Goal: Transaction & Acquisition: Purchase product/service

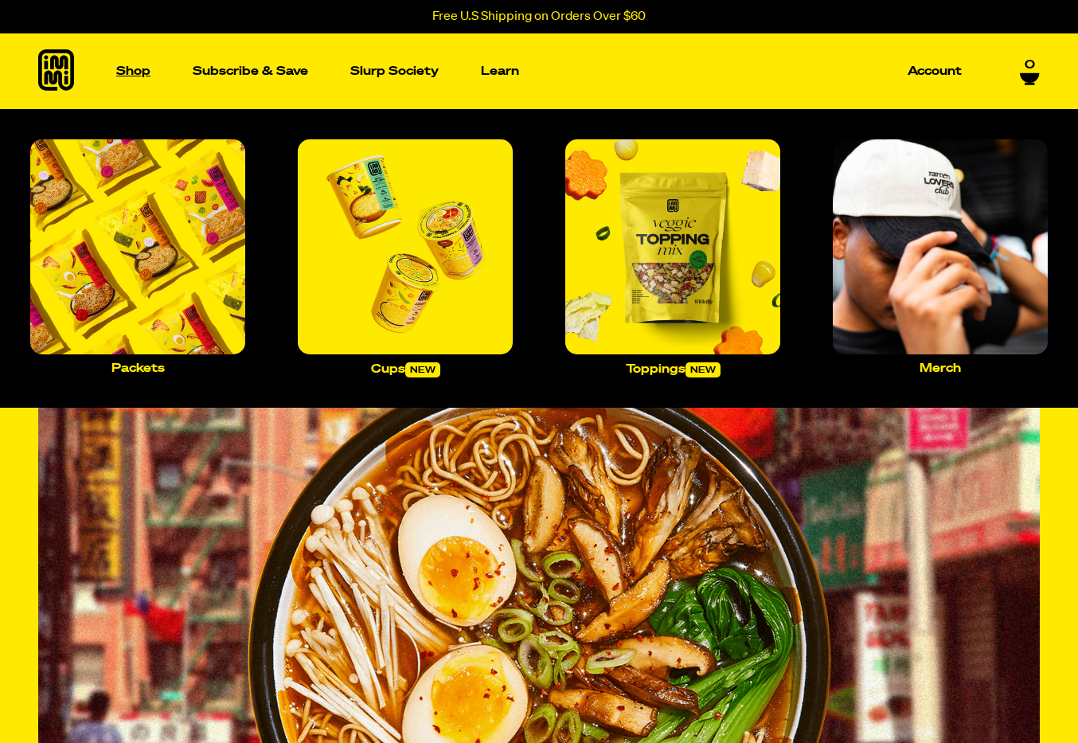
click at [141, 72] on p "Shop" at bounding box center [133, 71] width 34 height 12
click at [173, 243] on img "Main navigation" at bounding box center [137, 246] width 215 height 215
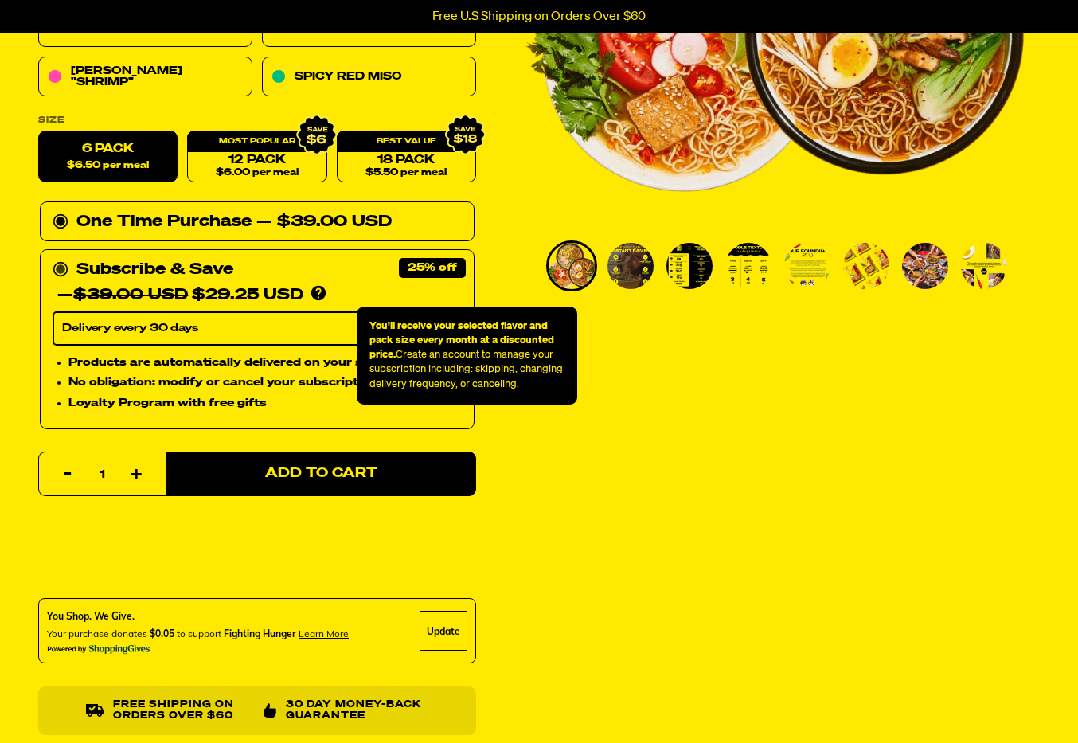
scroll to position [386, 0]
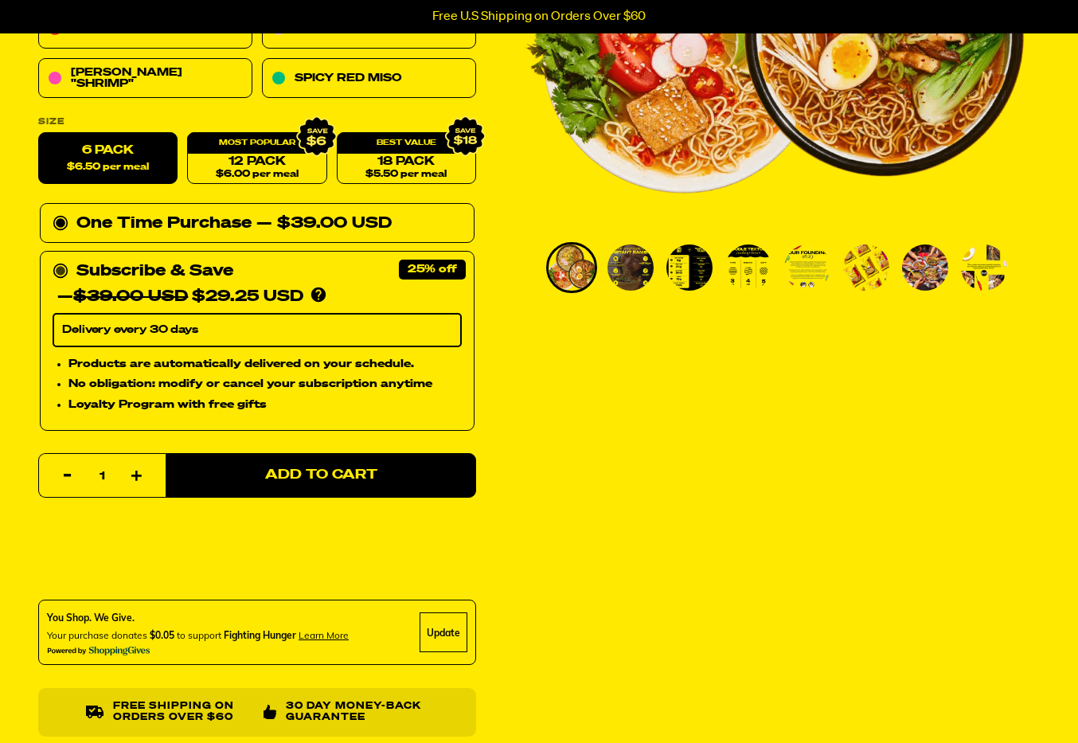
click at [66, 267] on circle at bounding box center [61, 271] width 14 height 14
click at [63, 259] on input "Subscribe & Save 25% — $39.00 USD $29.25 USD You'll receive your selected flavo…" at bounding box center [58, 259] width 10 height 0
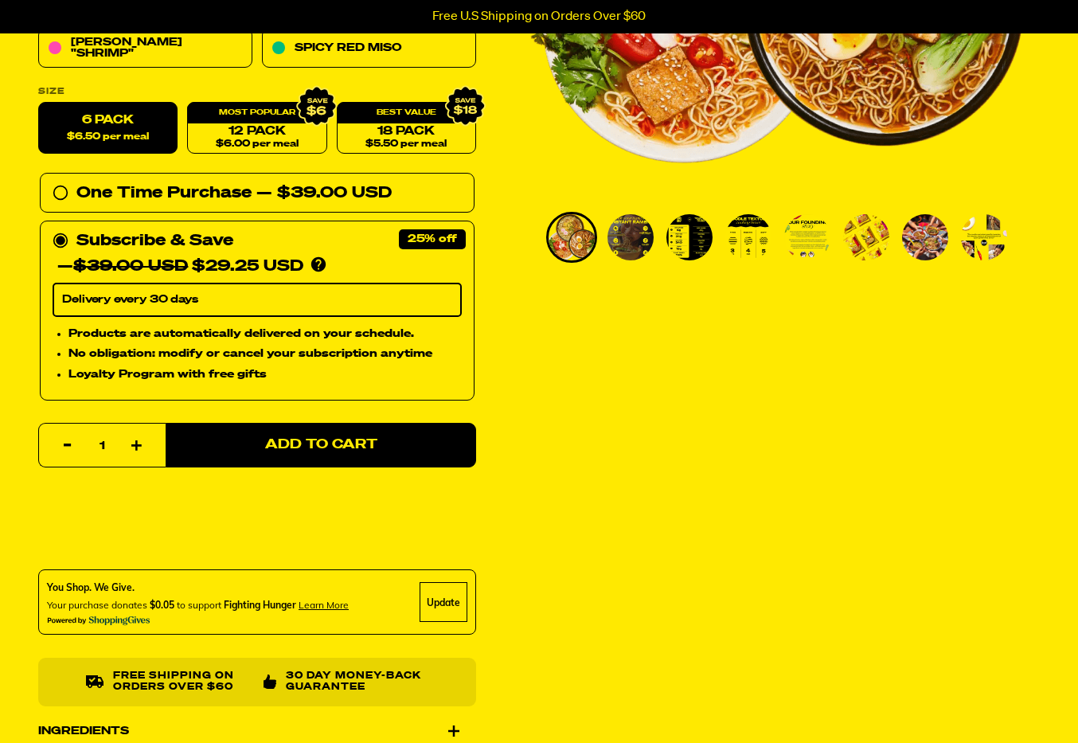
scroll to position [478, 0]
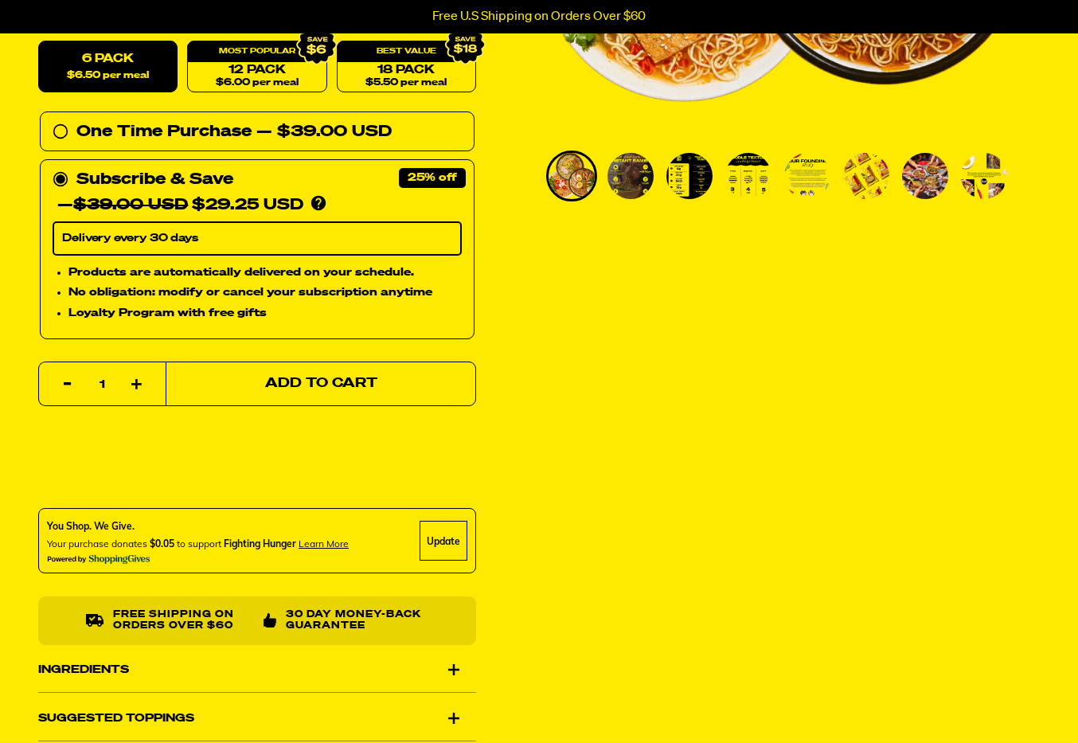
click at [305, 384] on span "Add to Cart" at bounding box center [321, 384] width 112 height 14
select select "Every 30 Days"
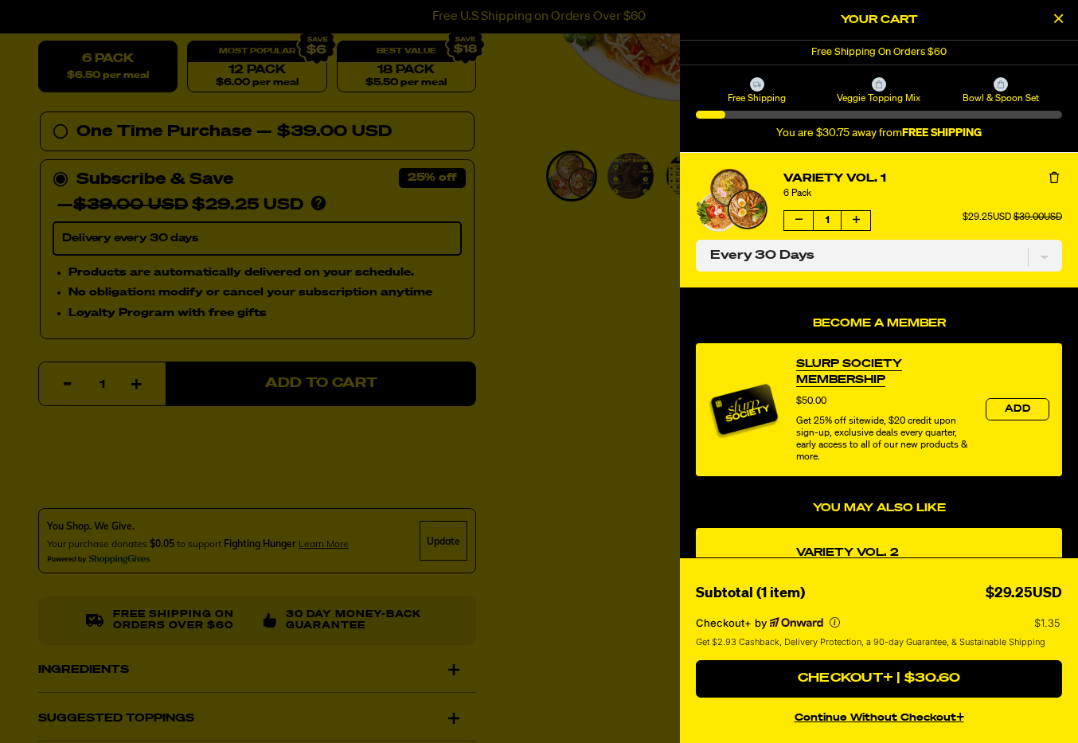
scroll to position [2, 0]
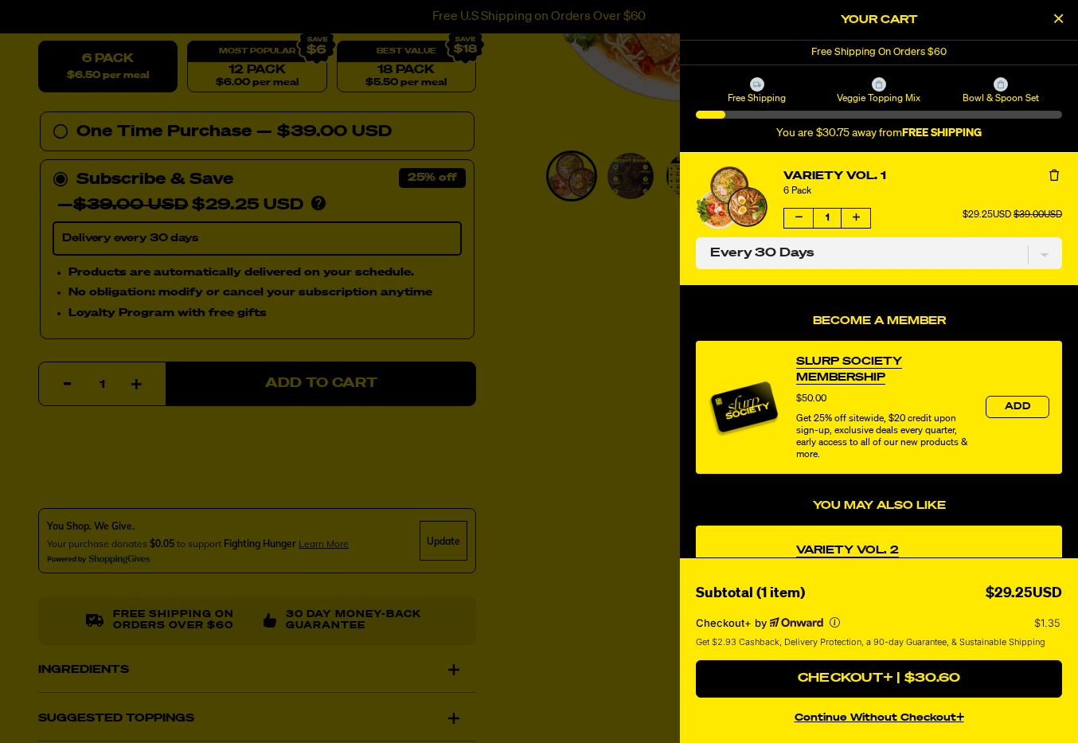
click at [601, 302] on div at bounding box center [539, 371] width 1078 height 743
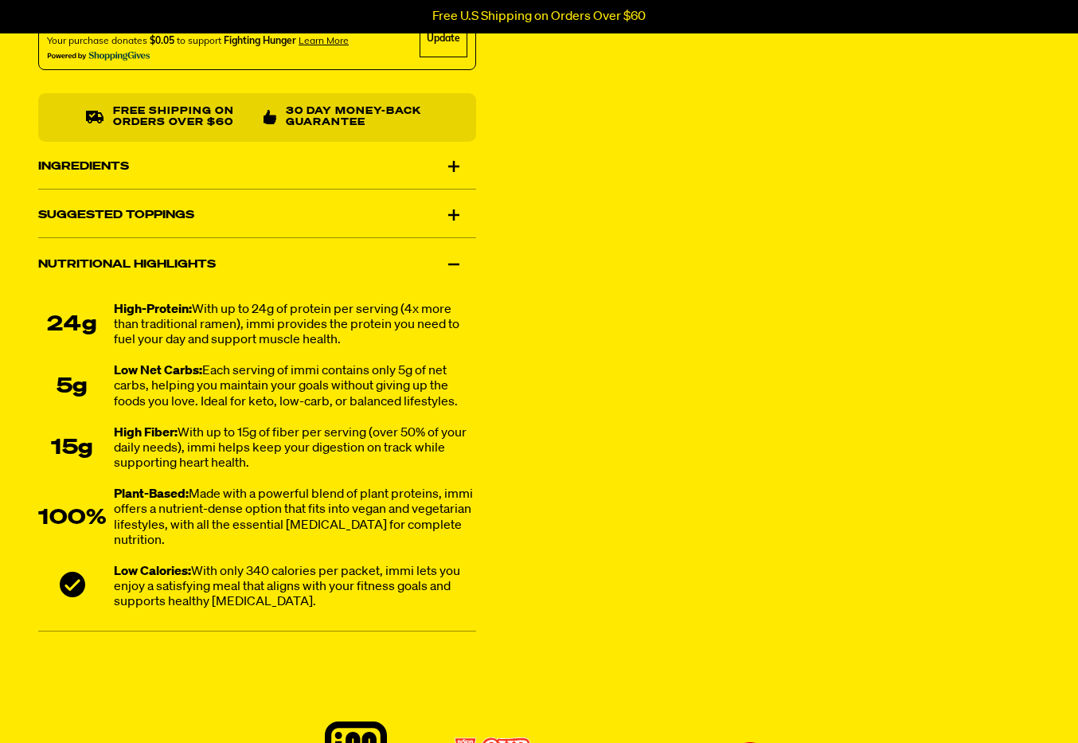
scroll to position [983, 0]
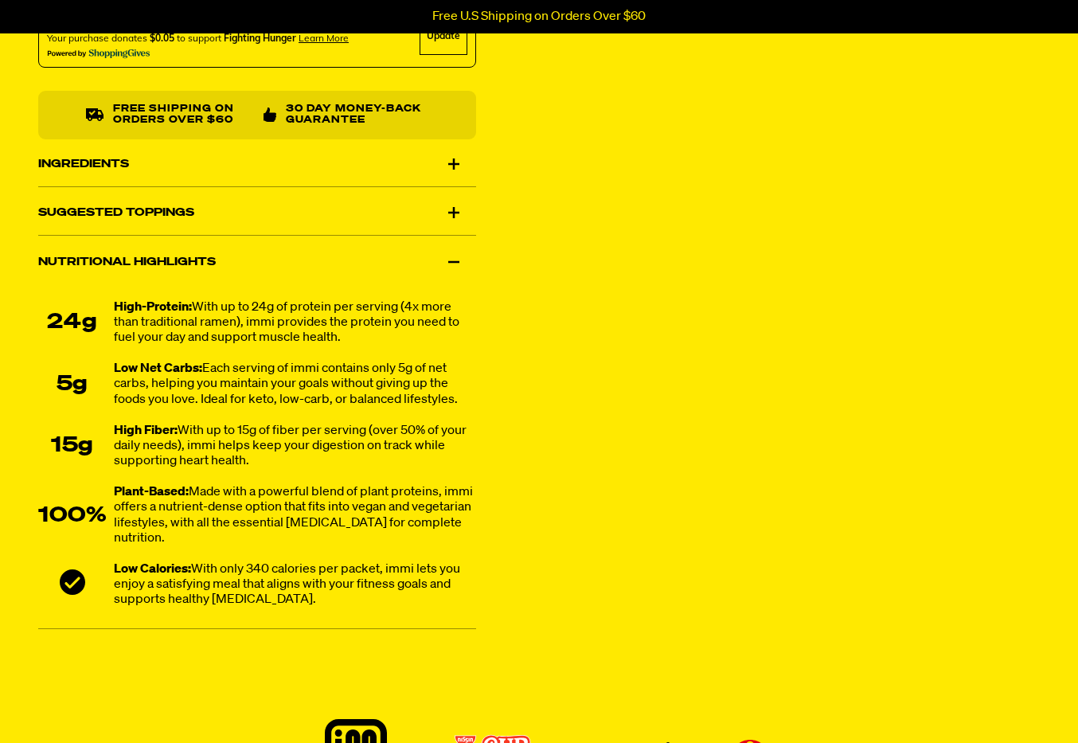
click at [458, 158] on div "Ingredients" at bounding box center [257, 164] width 438 height 45
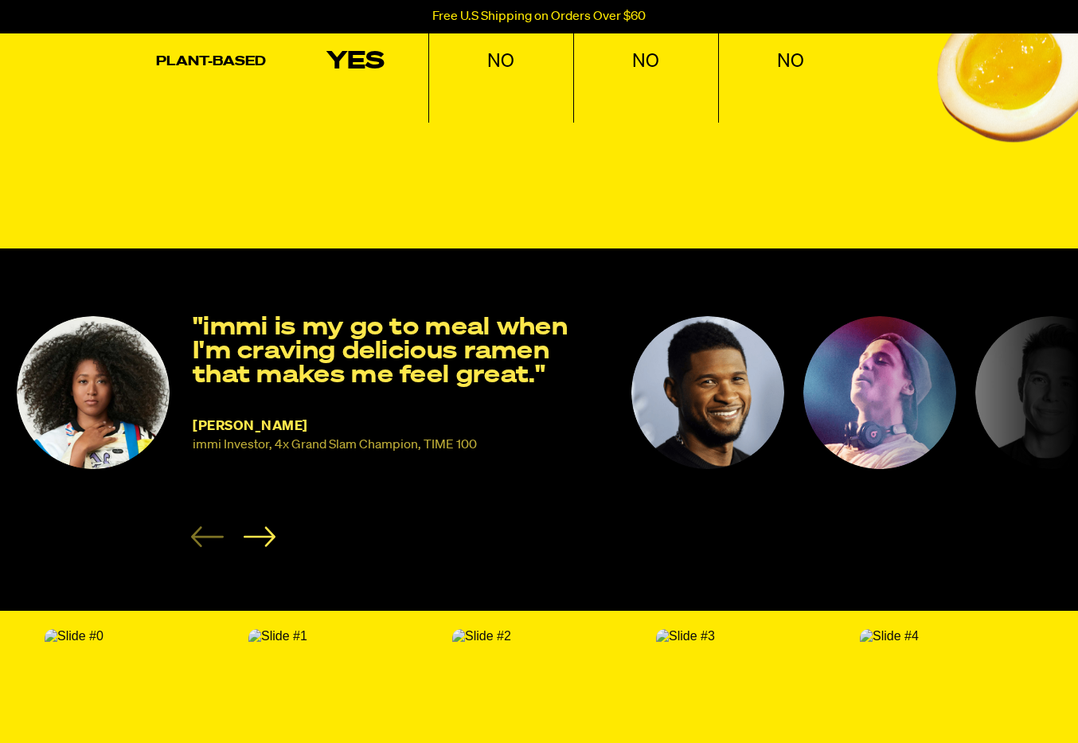
scroll to position [2712, 0]
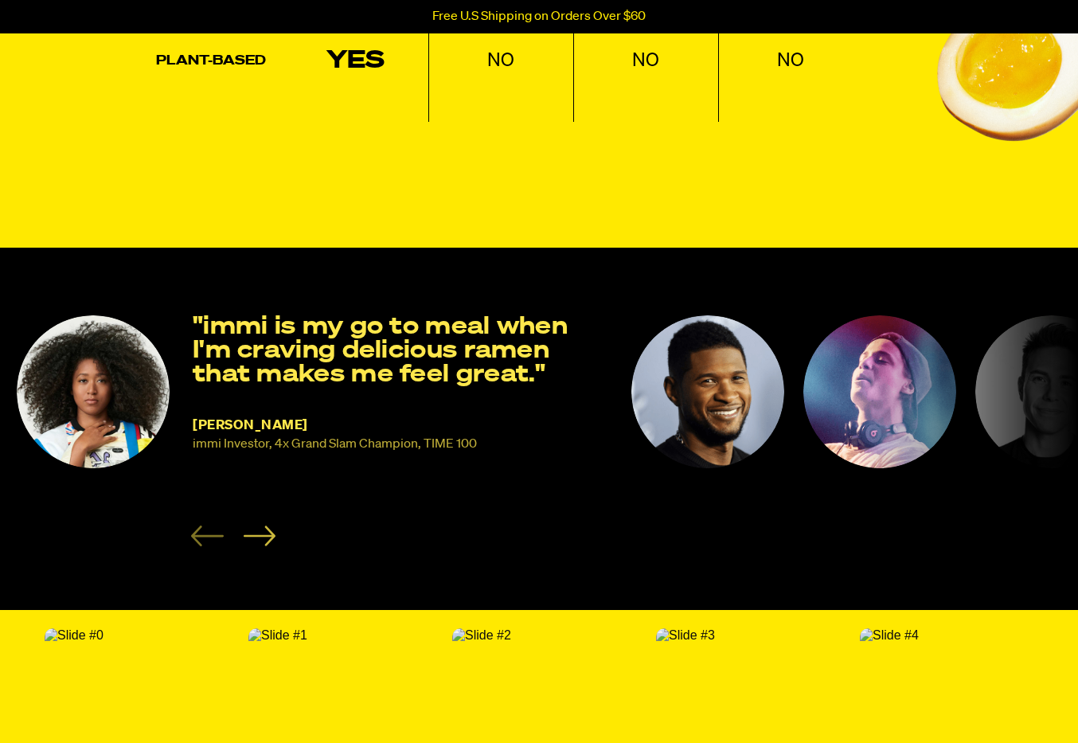
click at [267, 525] on icon "Next slide" at bounding box center [259, 535] width 33 height 21
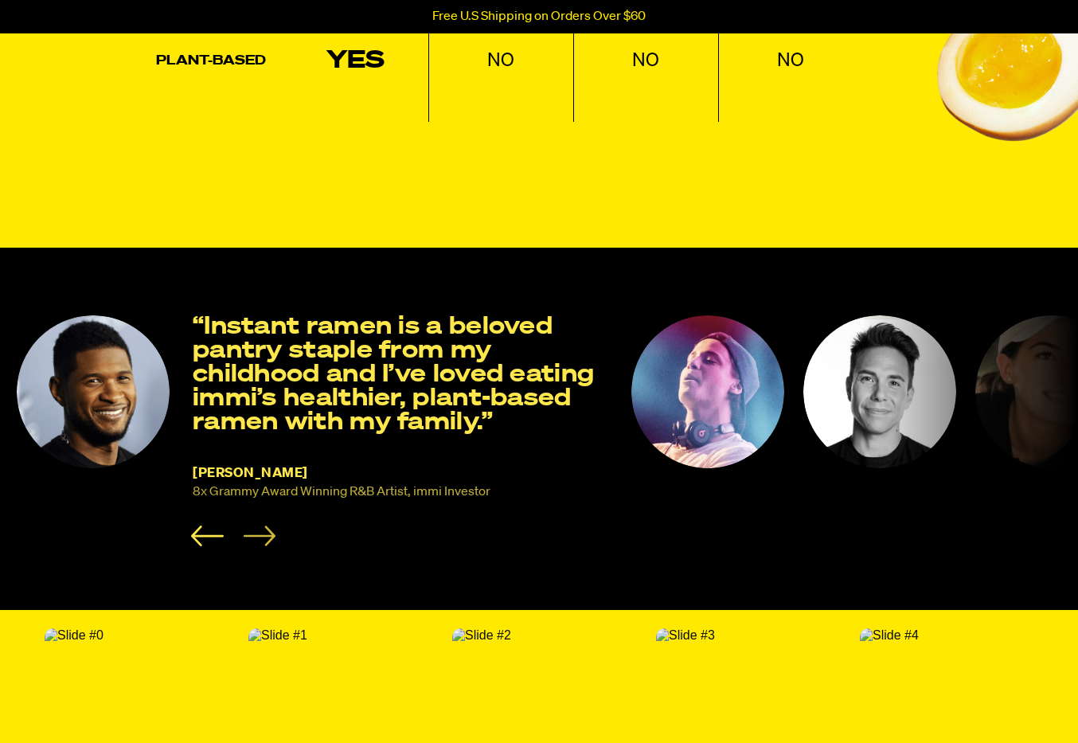
click at [267, 525] on icon "Next slide" at bounding box center [259, 535] width 33 height 21
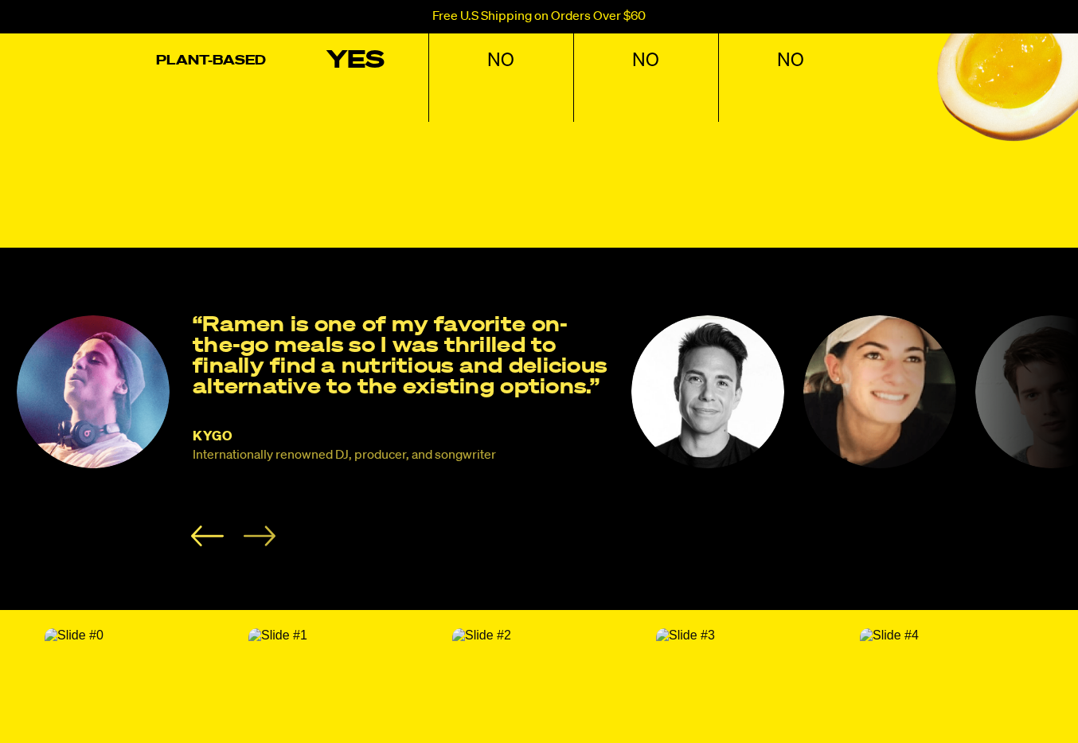
click at [267, 525] on icon "Next slide" at bounding box center [259, 535] width 33 height 21
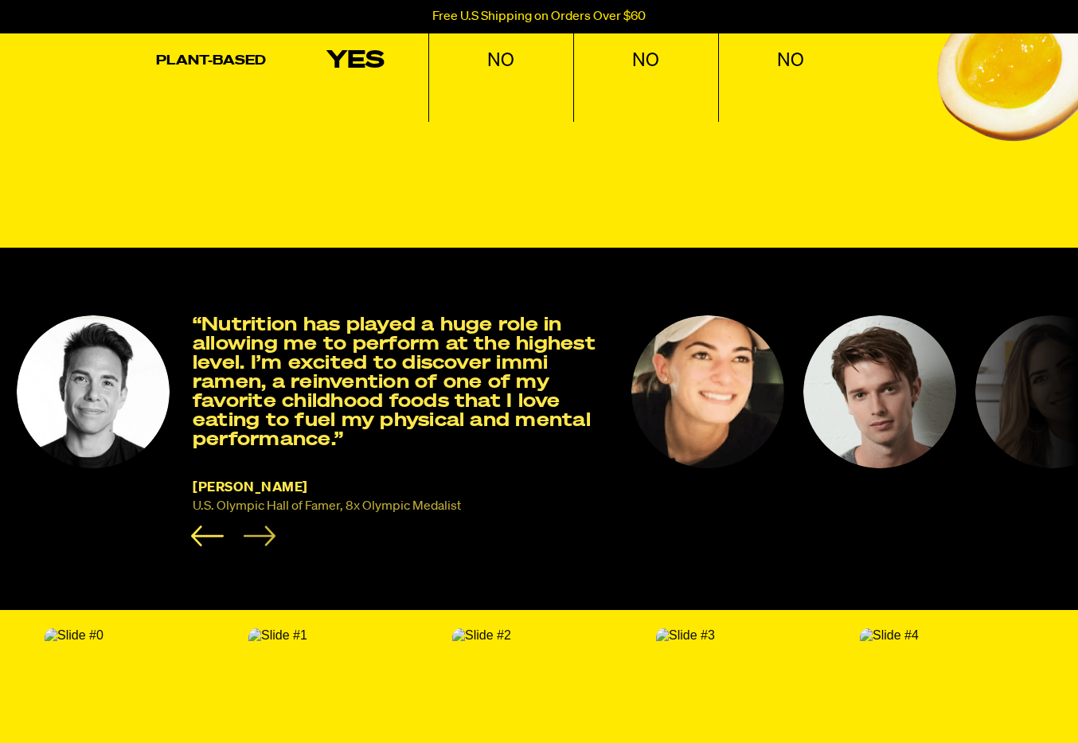
click at [267, 525] on icon "Next slide" at bounding box center [259, 535] width 33 height 21
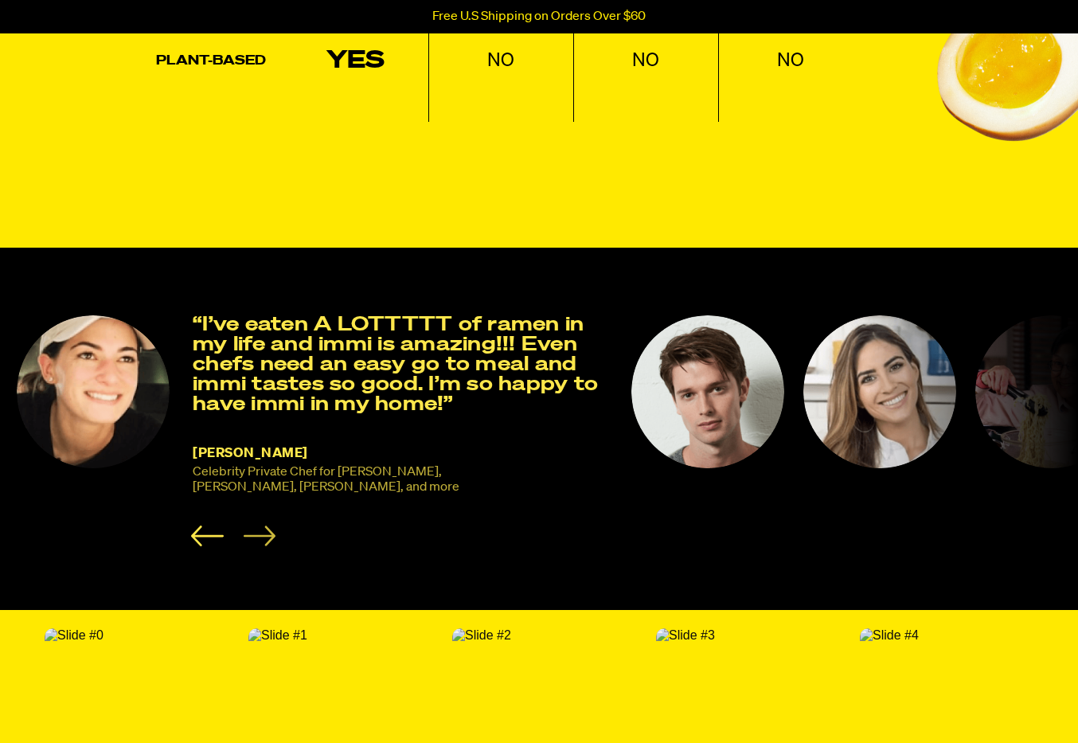
click at [267, 525] on icon "Next slide" at bounding box center [259, 535] width 33 height 21
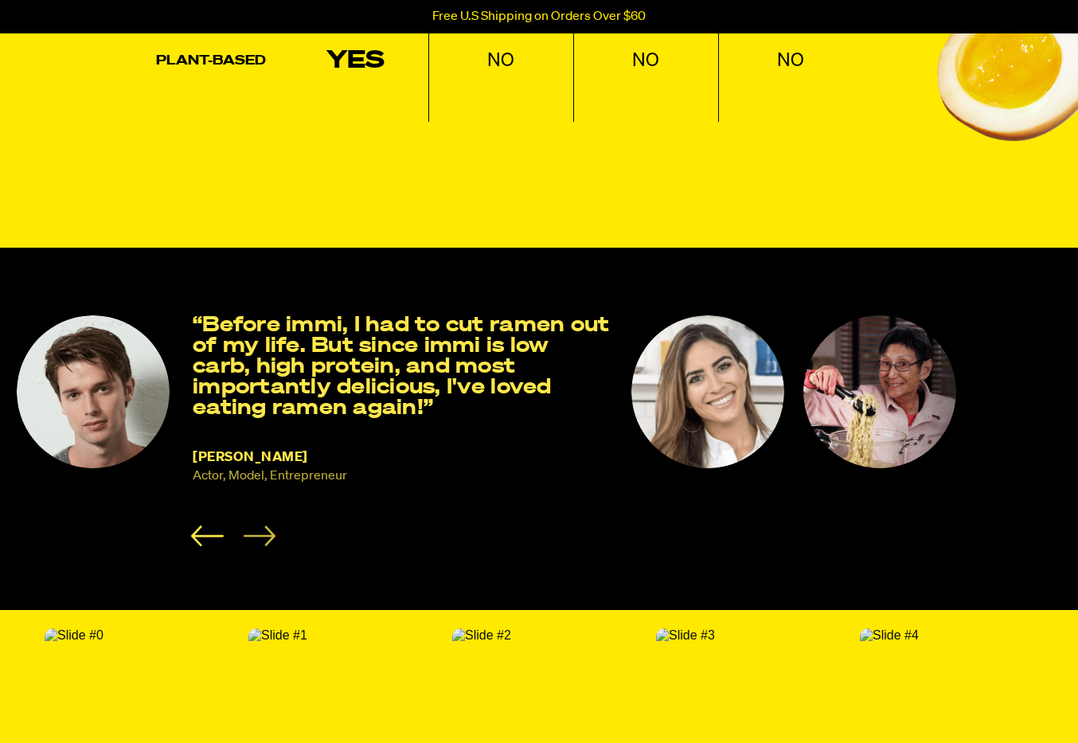
click at [266, 525] on icon "Next slide" at bounding box center [259, 535] width 33 height 21
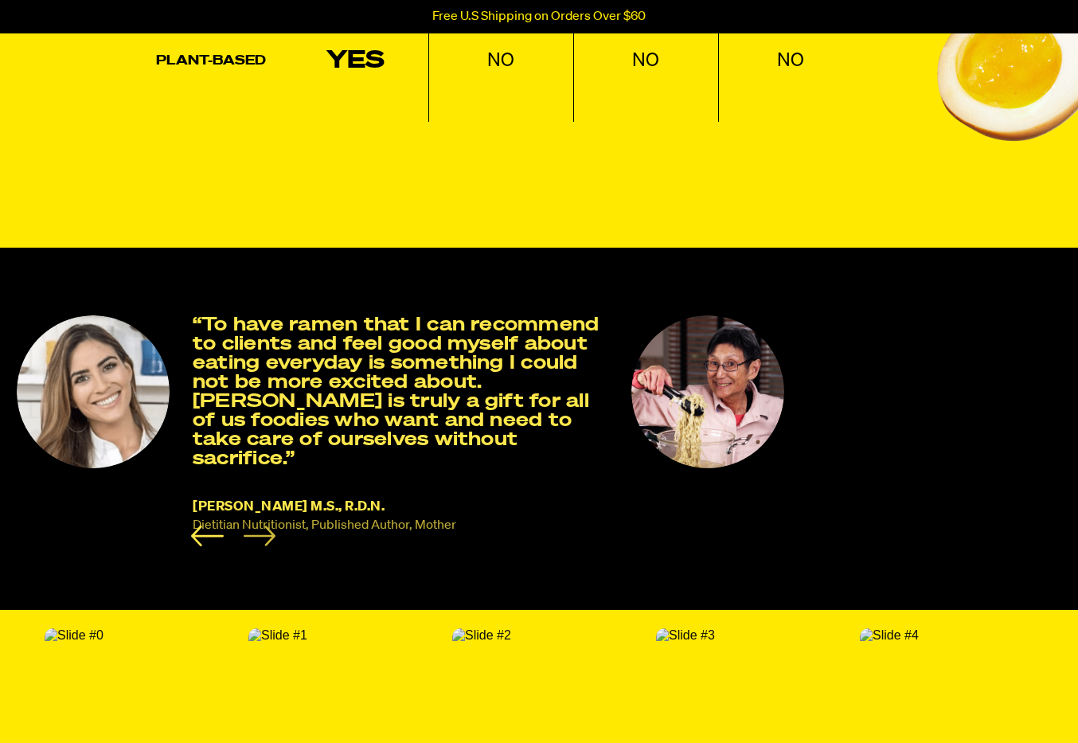
click at [266, 525] on icon "Next slide" at bounding box center [259, 535] width 33 height 21
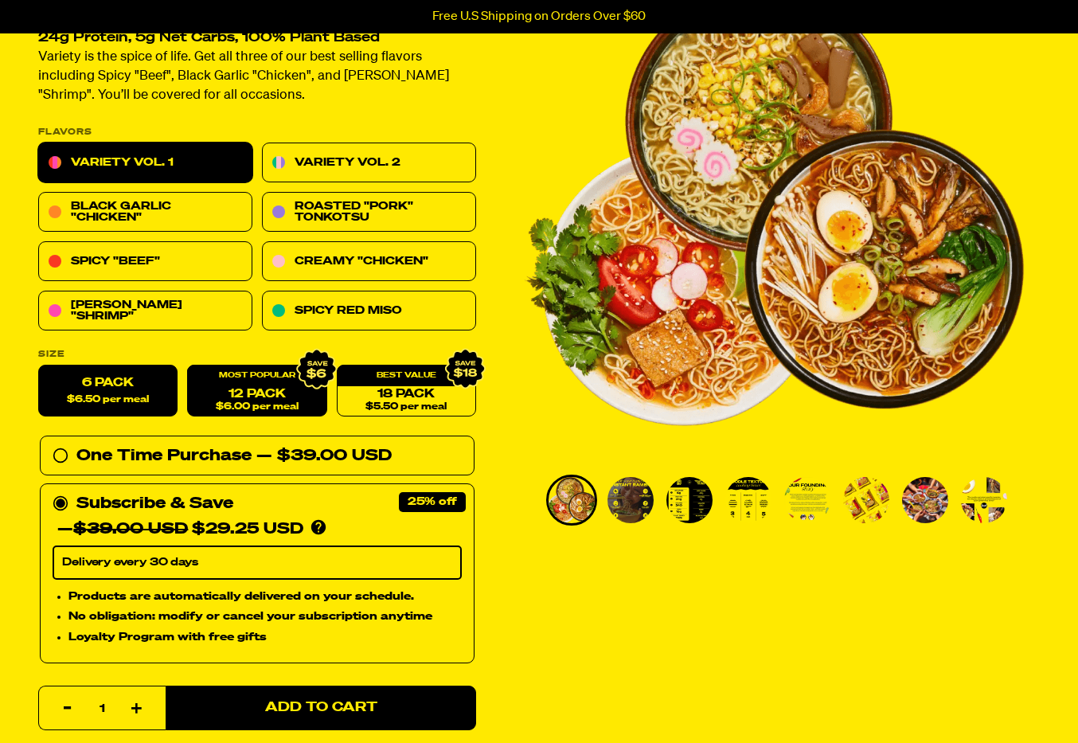
scroll to position [154, 0]
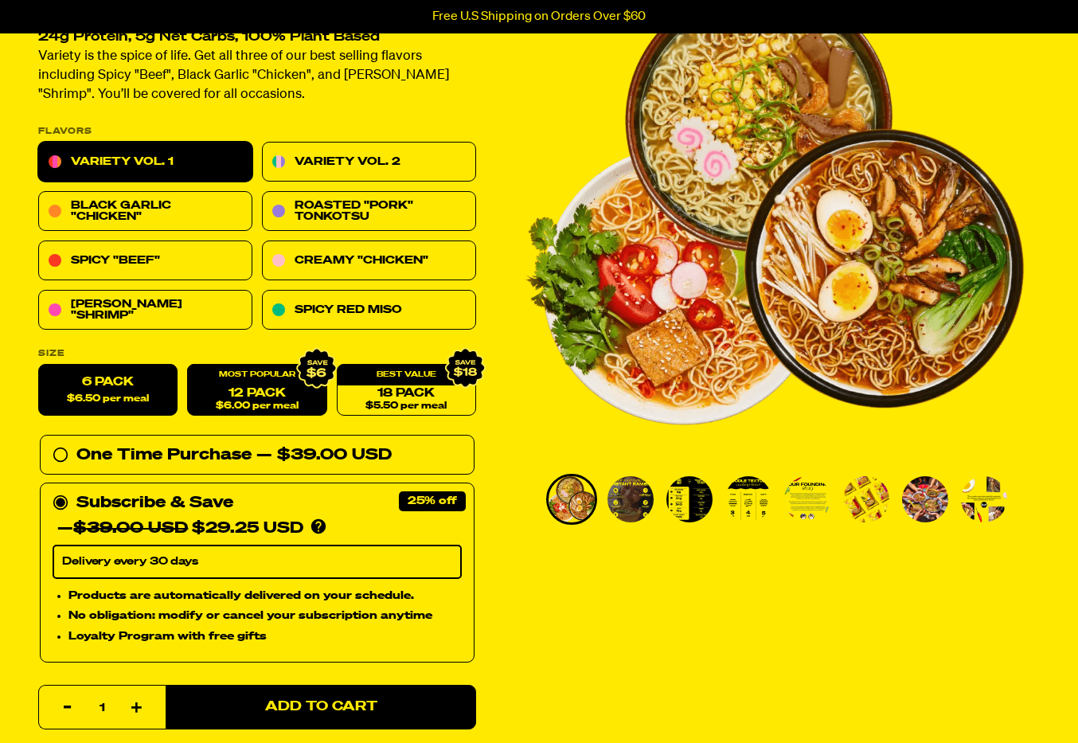
click at [261, 388] on link "12 Pack $6.00 per meal" at bounding box center [256, 390] width 139 height 52
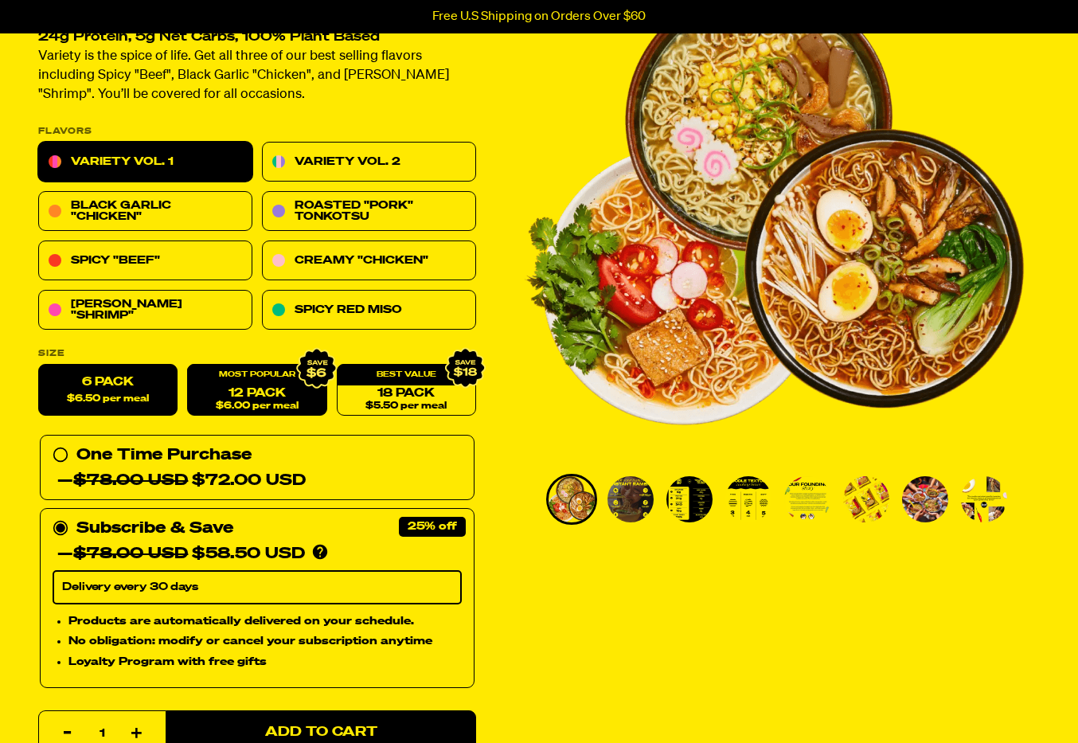
click at [120, 384] on label "6 Pack $6.50 per meal" at bounding box center [107, 390] width 139 height 52
click at [39, 365] on input "6 Pack $6.50 per meal" at bounding box center [38, 364] width 1 height 1
radio input "true"
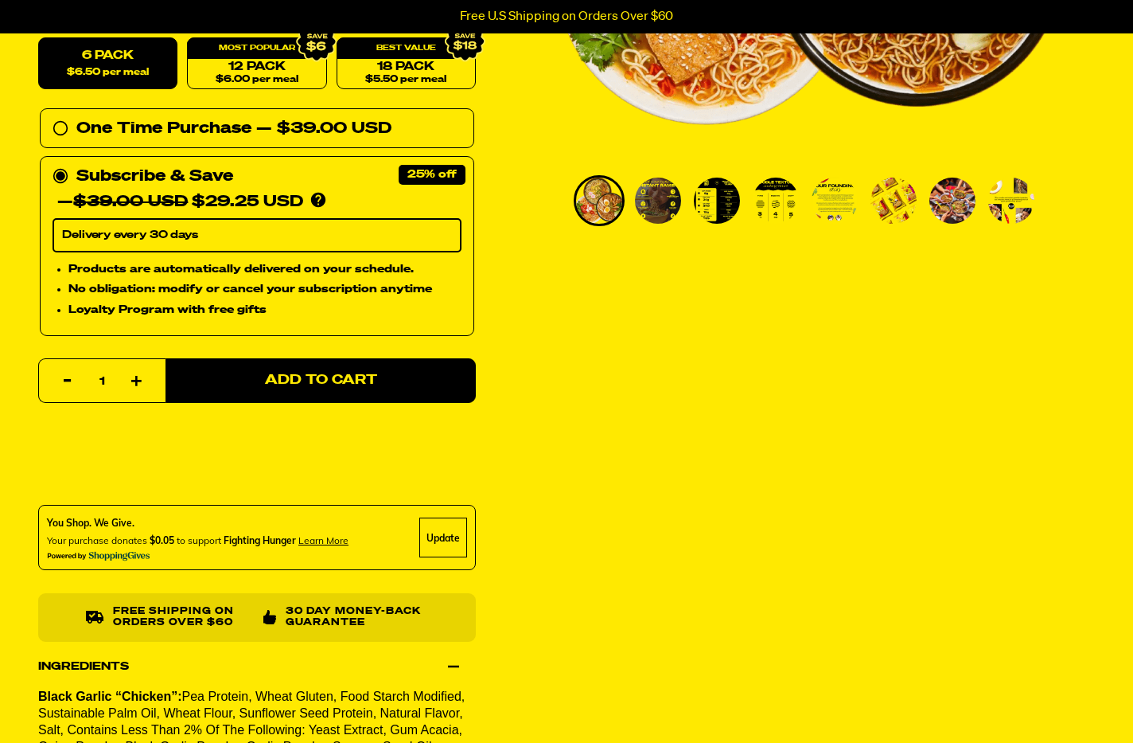
scroll to position [0, 0]
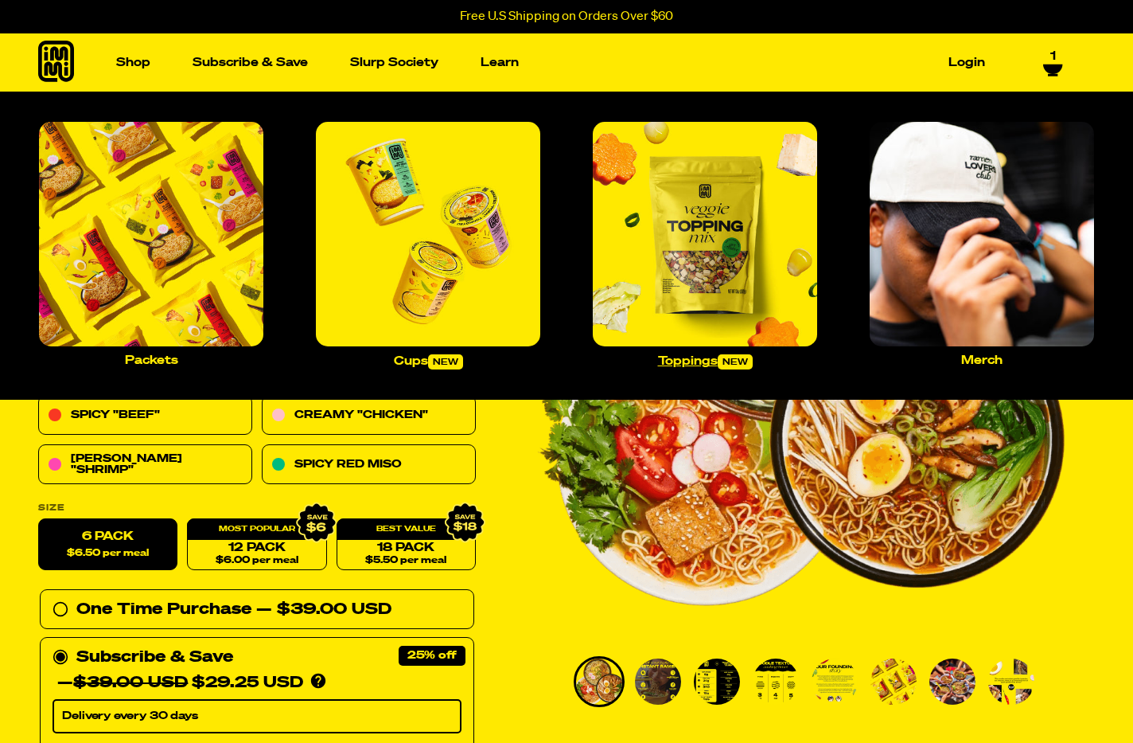
click at [661, 221] on img "Main navigation" at bounding box center [705, 234] width 224 height 224
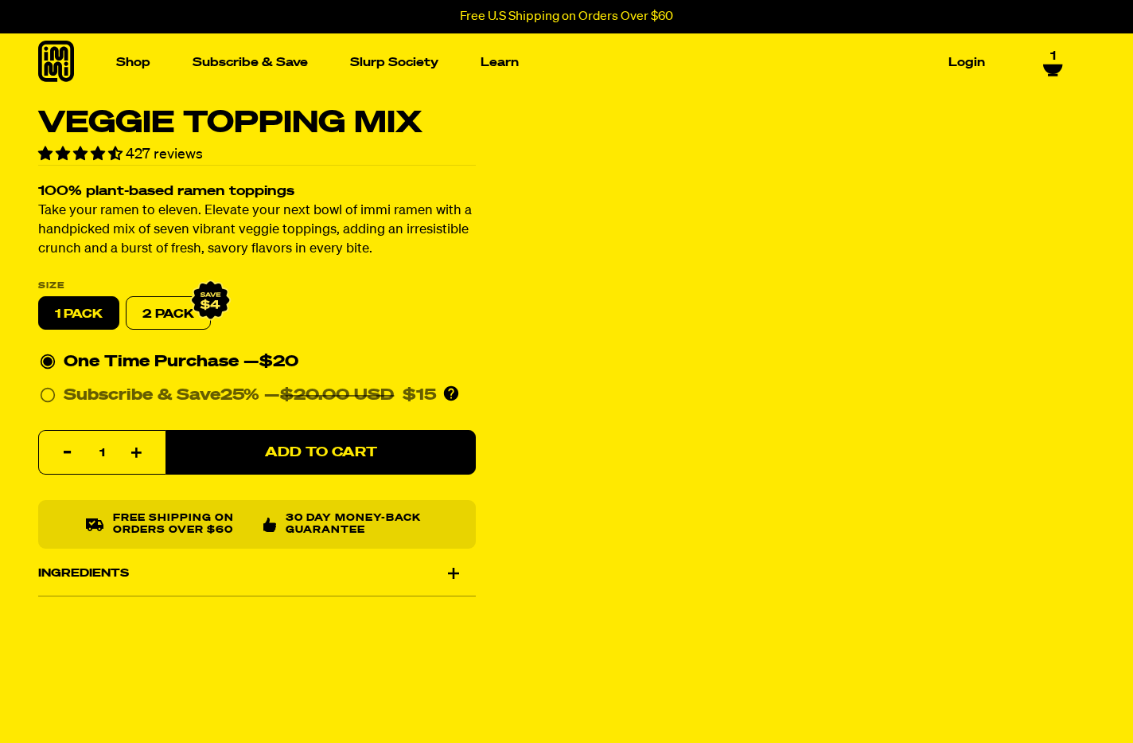
select select "Every 30 Days"
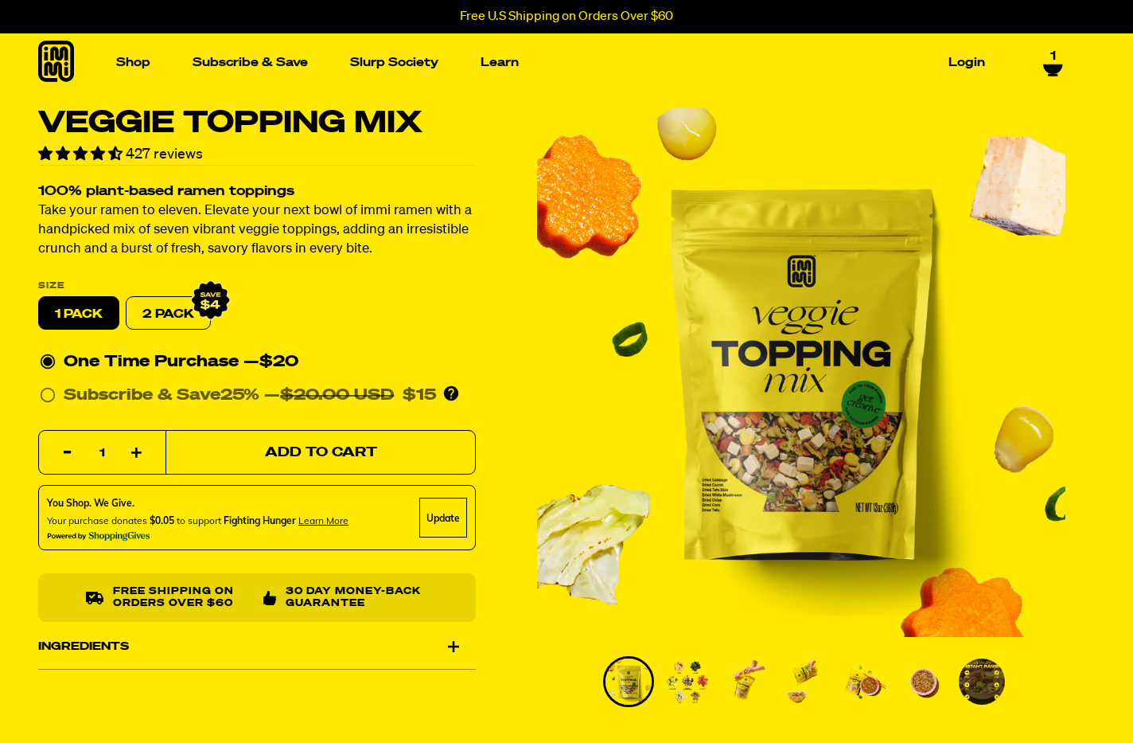
click at [247, 446] on button "Add to Cart" at bounding box center [321, 453] width 310 height 45
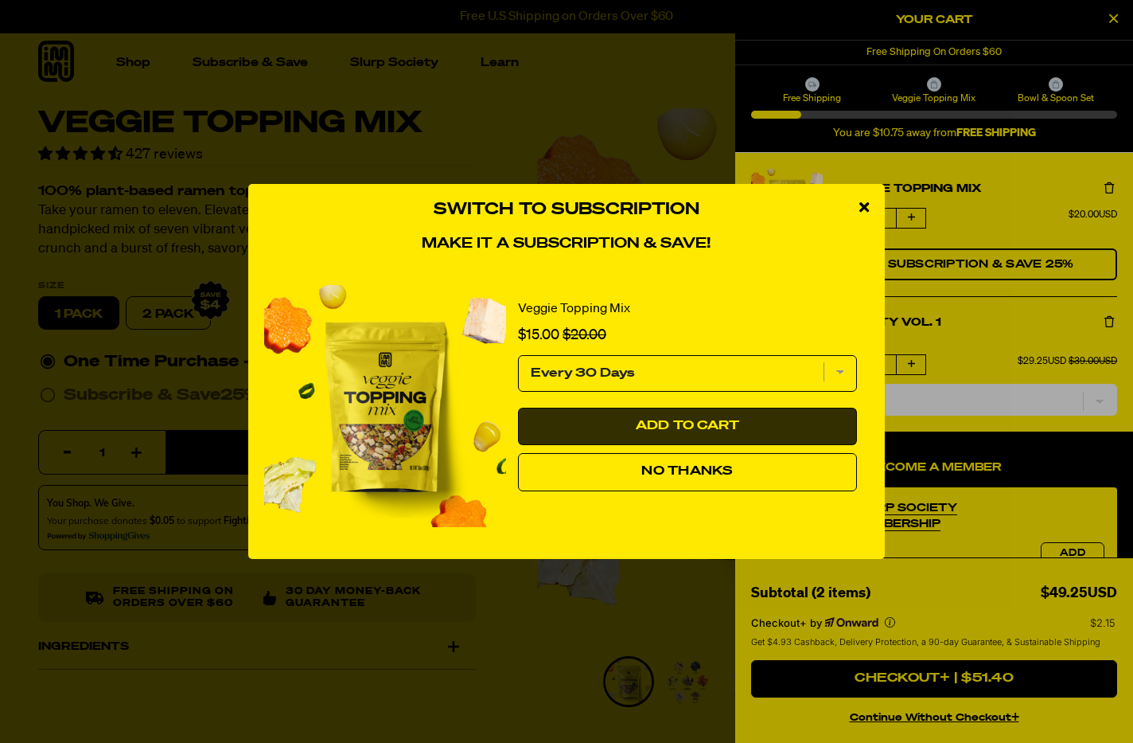
click at [704, 428] on span "Add to Cart" at bounding box center [688, 425] width 104 height 13
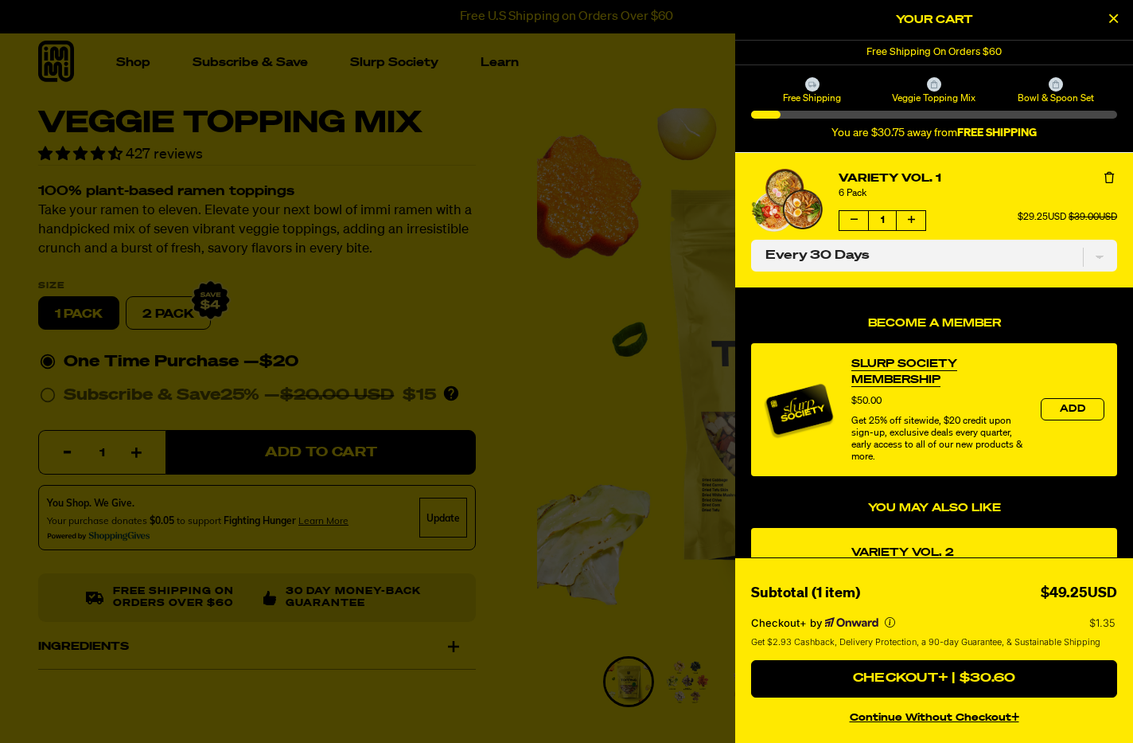
select select "Every 30 Days"
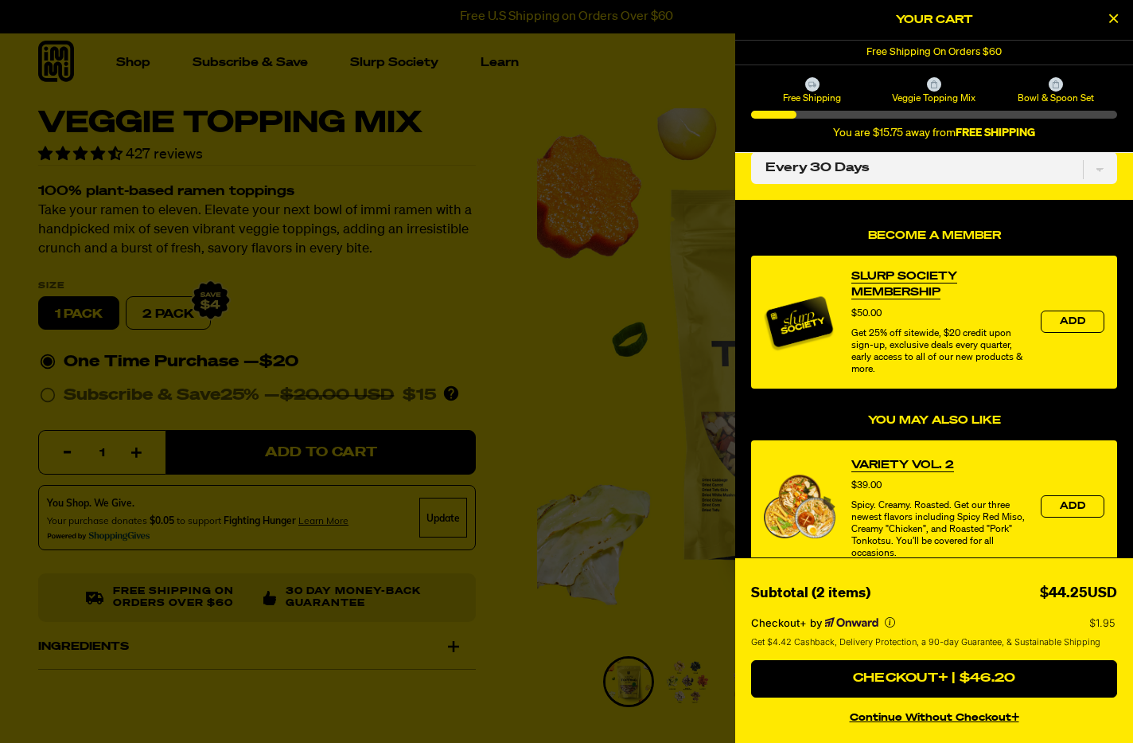
scroll to position [236, 0]
